Goal: Transaction & Acquisition: Download file/media

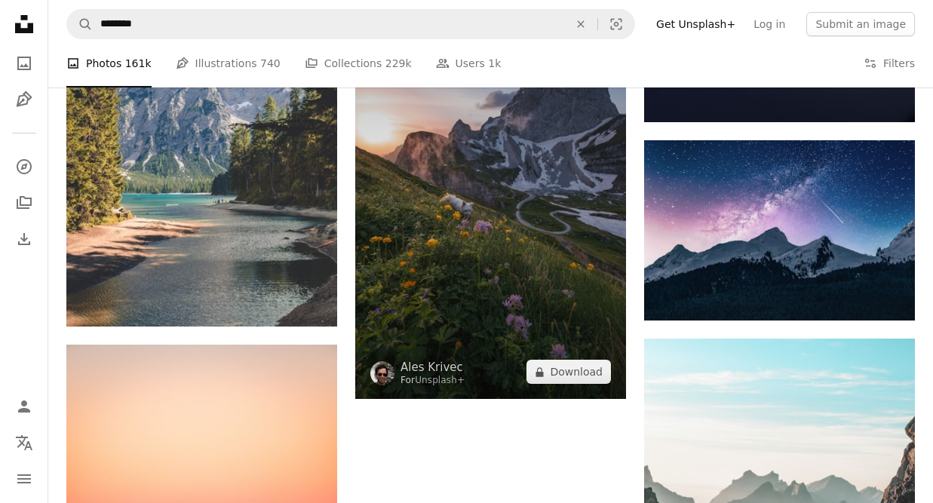
scroll to position [0, 453]
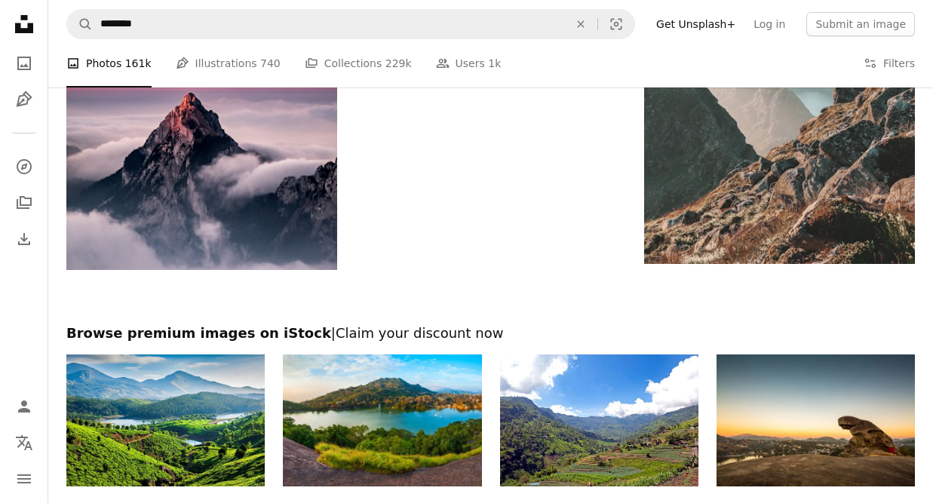
scroll to position [2339, 0]
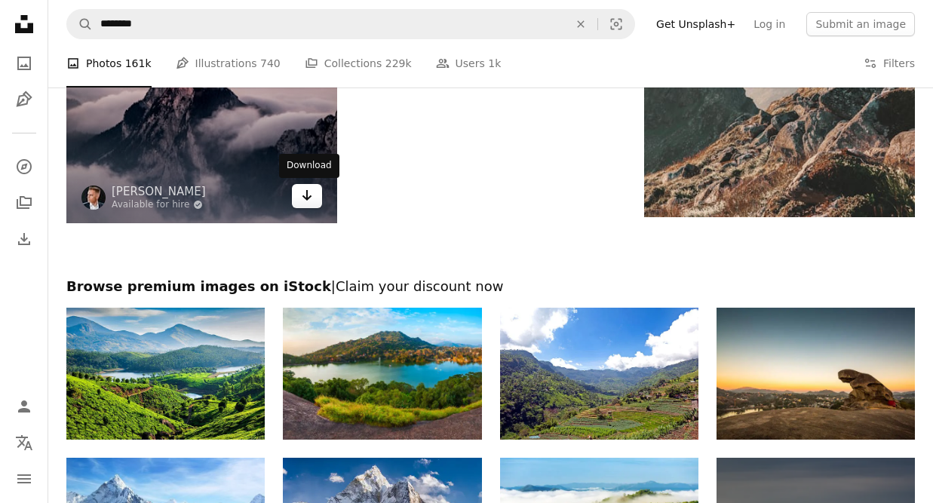
click at [304, 195] on icon "Arrow pointing down" at bounding box center [307, 195] width 12 height 18
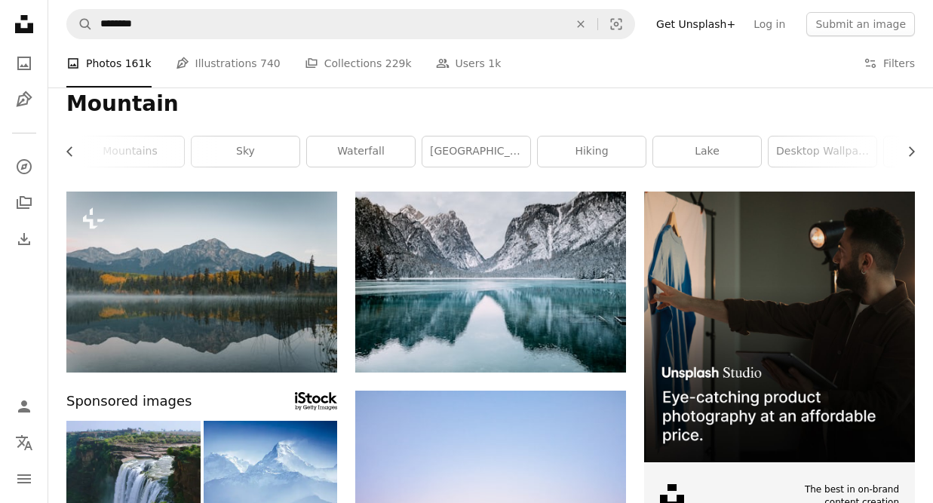
scroll to position [0, 0]
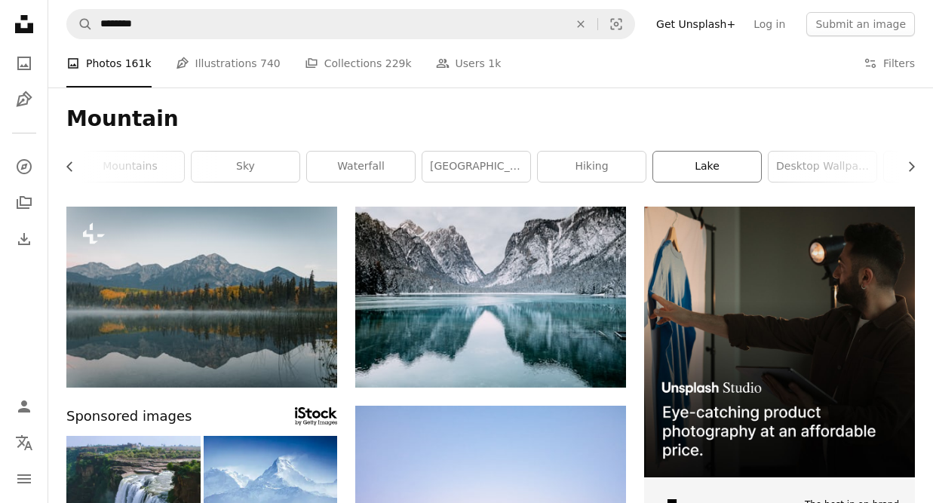
click at [674, 159] on link "lake" at bounding box center [707, 167] width 108 height 30
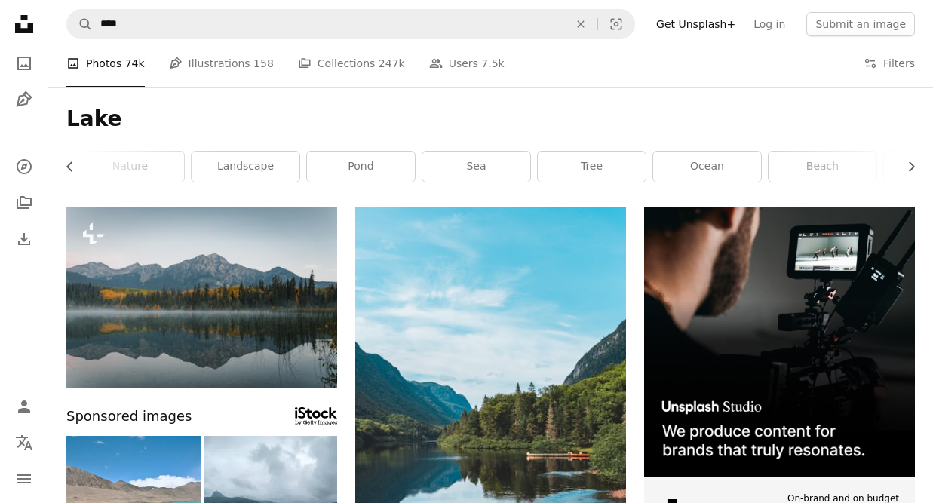
scroll to position [75, 0]
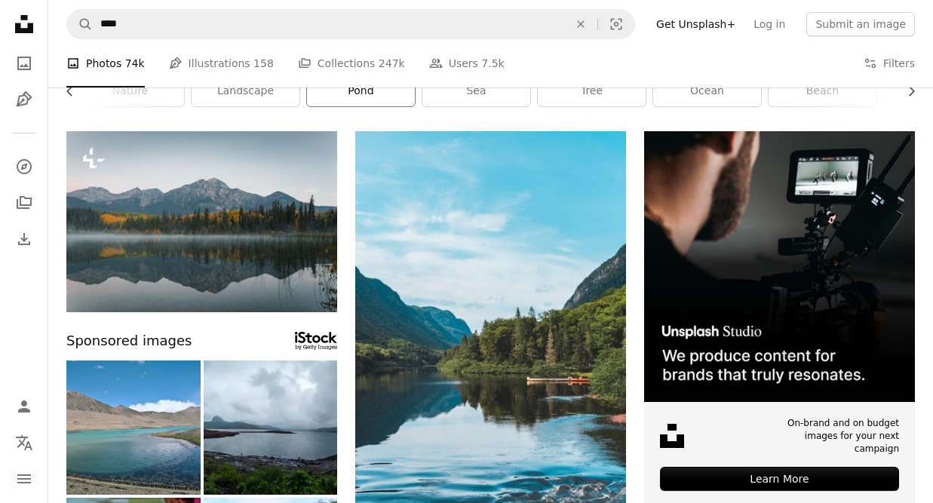
click at [379, 90] on link "pond" at bounding box center [361, 91] width 108 height 30
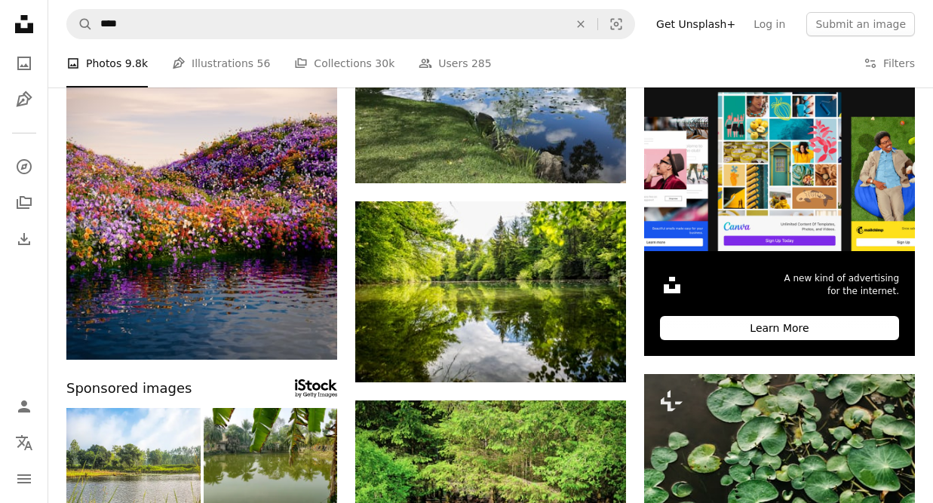
scroll to position [528, 0]
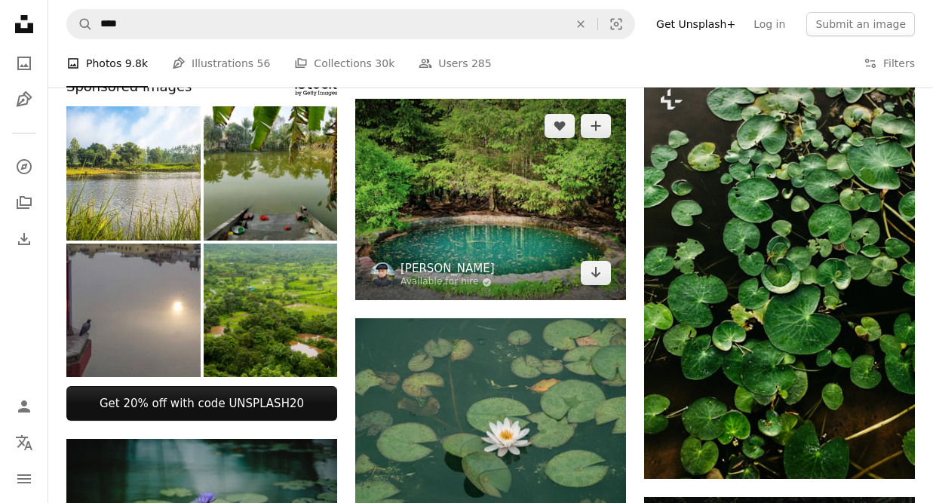
click at [479, 270] on link "[PERSON_NAME]" at bounding box center [448, 268] width 94 height 15
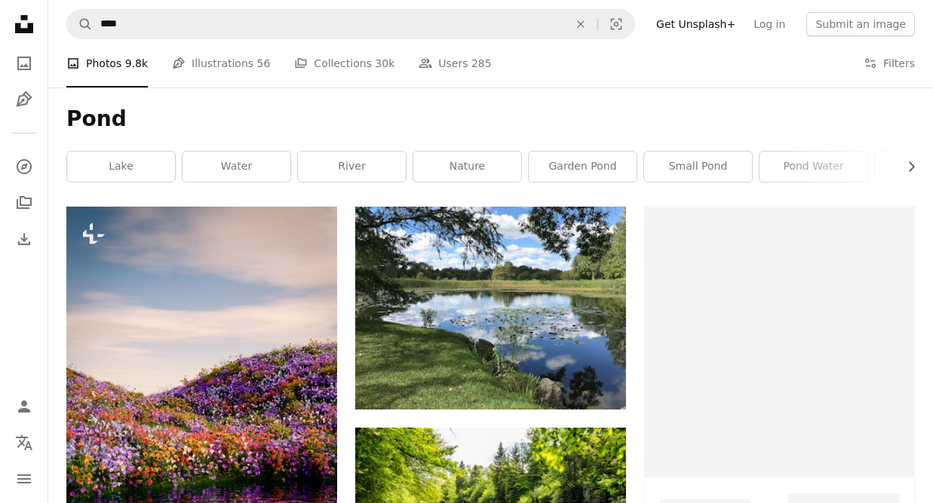
scroll to position [528, 0]
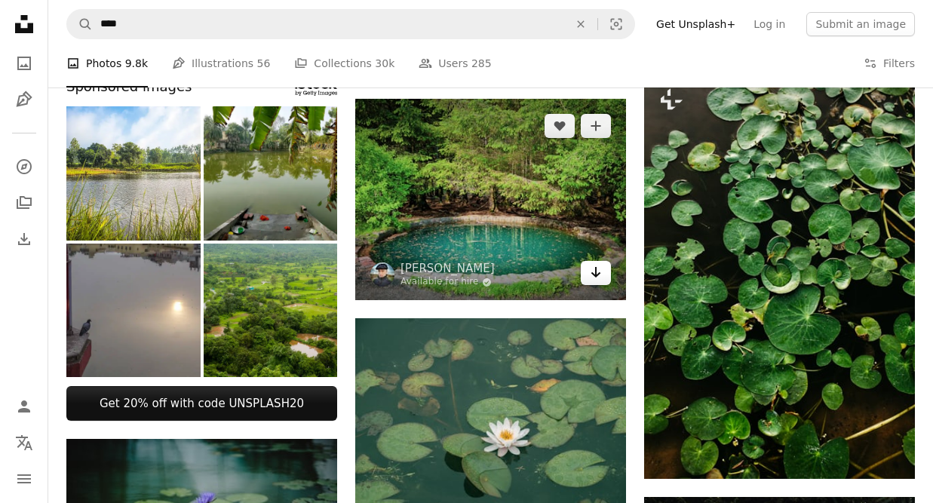
click at [595, 272] on icon "Download" at bounding box center [596, 272] width 10 height 11
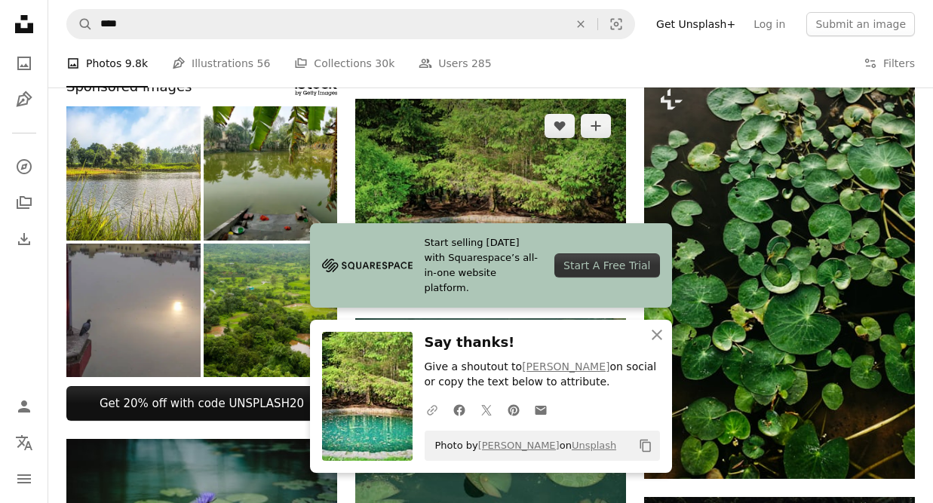
scroll to position [679, 0]
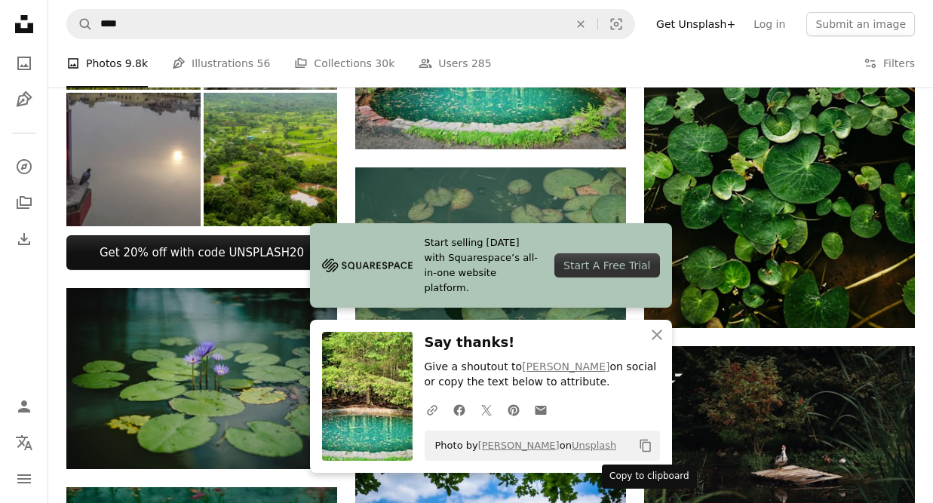
click at [645, 444] on icon "Copy content" at bounding box center [646, 446] width 14 height 14
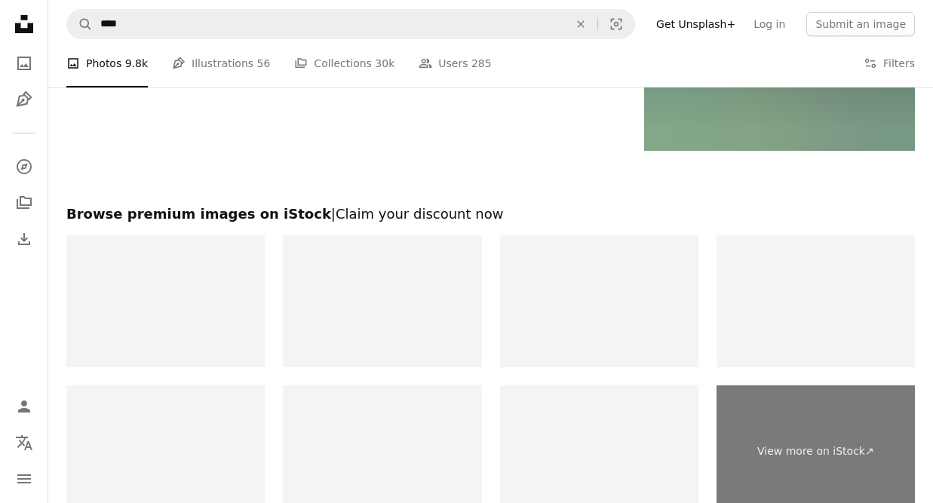
scroll to position [2339, 0]
